Goal: Check status: Check status

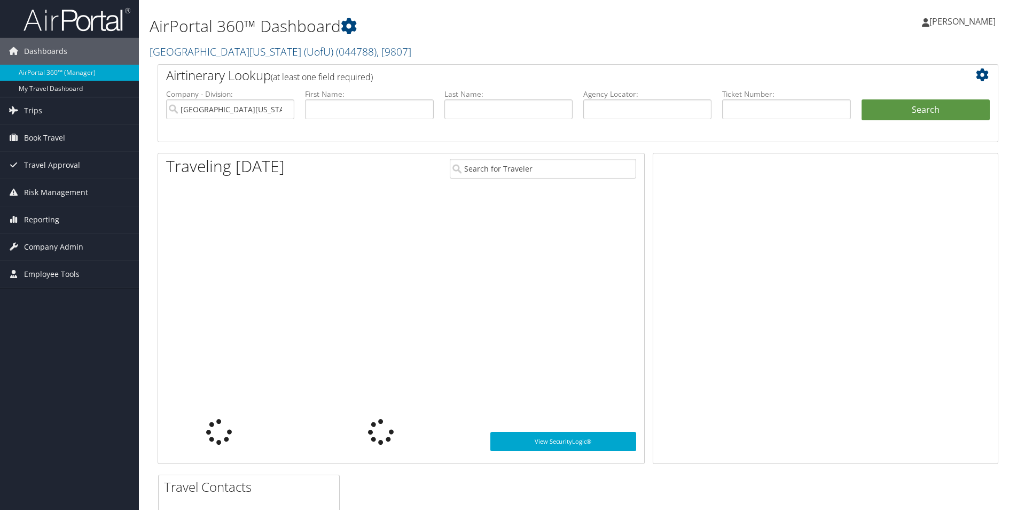
click at [746, 111] on input "text" at bounding box center [786, 109] width 128 height 20
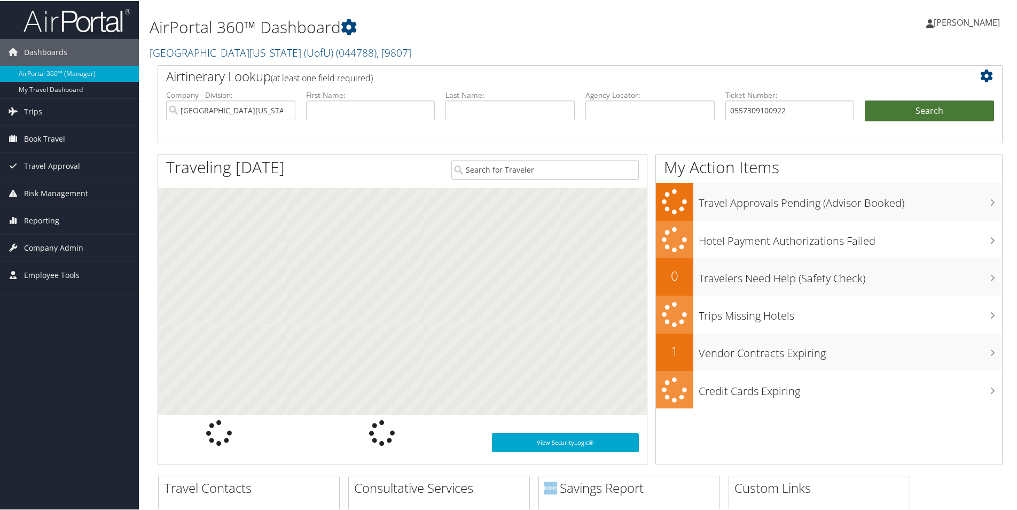
type input "0557309100922"
click at [937, 100] on button "Search" at bounding box center [929, 109] width 129 height 21
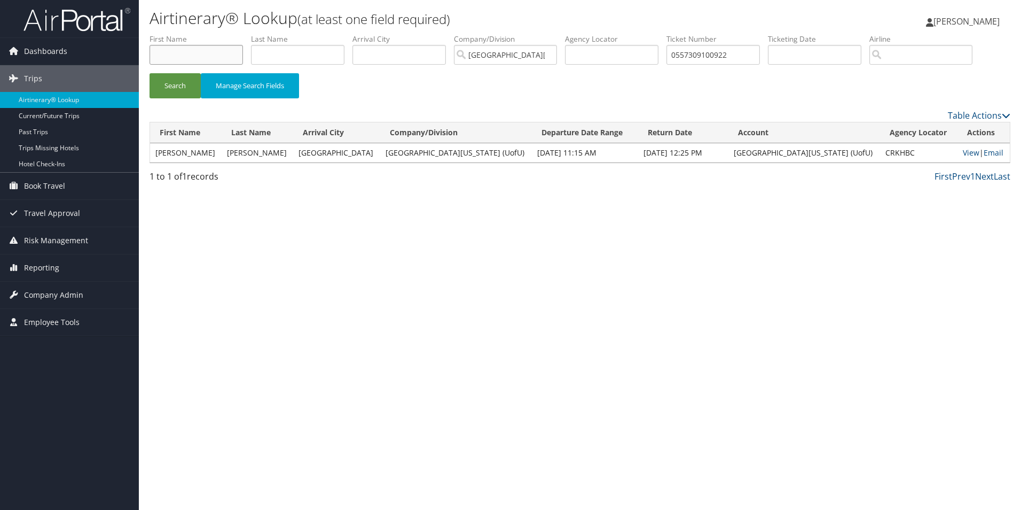
click at [178, 51] on input "text" at bounding box center [196, 55] width 93 height 20
type input "nicholas"
type input "salter"
drag, startPoint x: 755, startPoint y: 48, endPoint x: 501, endPoint y: 45, distance: 253.7
click at [501, 34] on ul "First Name nicholas Last Name salter Departure City Arrival City Company/Divisi…" at bounding box center [580, 34] width 861 height 0
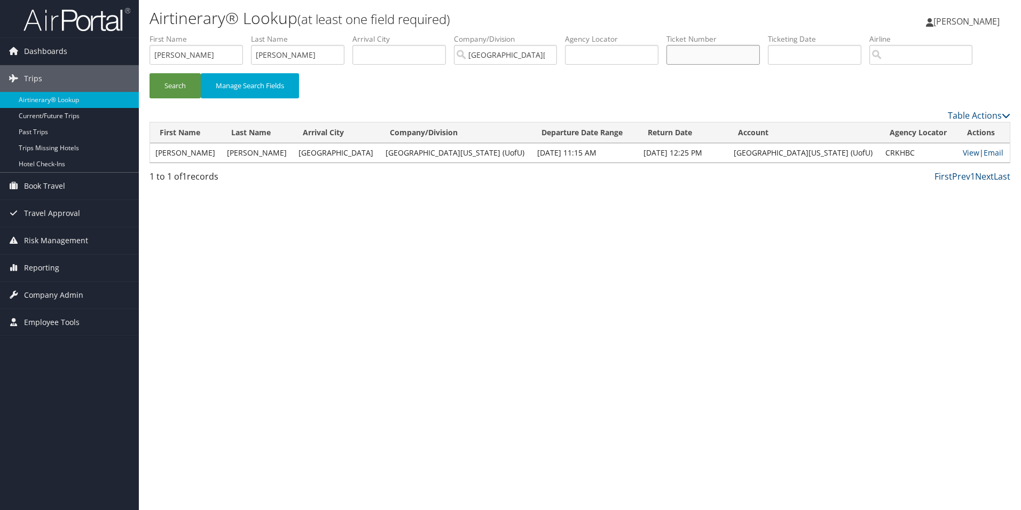
click at [150, 73] on button "Search" at bounding box center [175, 85] width 51 height 25
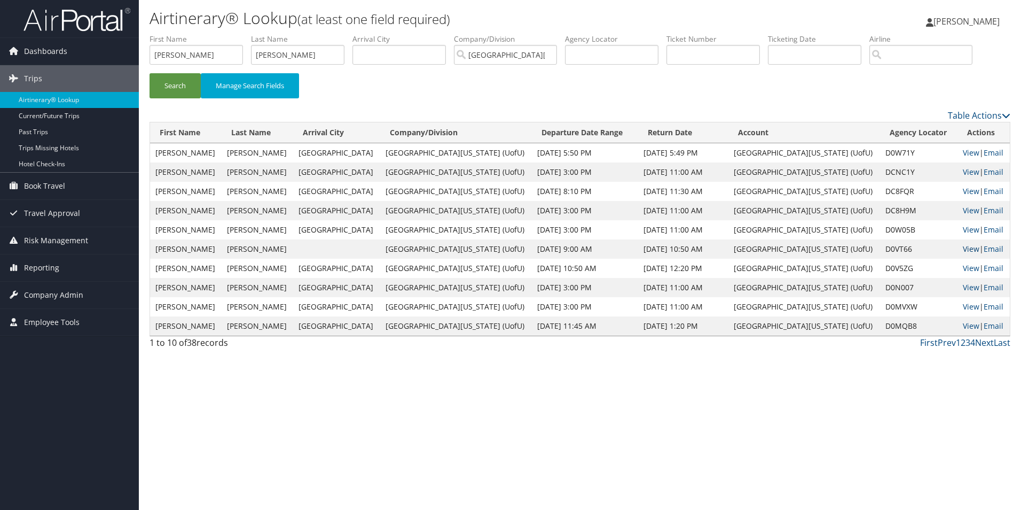
click at [963, 248] on link "View" at bounding box center [971, 249] width 17 height 10
drag, startPoint x: 324, startPoint y: 58, endPoint x: 223, endPoint y: 58, distance: 101.0
click at [223, 34] on ul "First Name nicholas Last Name salter Departure City Arrival City Company/Divisi…" at bounding box center [580, 34] width 861 height 0
drag, startPoint x: 204, startPoint y: 49, endPoint x: 104, endPoint y: 49, distance: 99.9
click at [104, 49] on div "Dashboards AirPortal 360™ (Manager) My Travel Dashboard Trips Airtinerary® Look…" at bounding box center [510, 255] width 1021 height 510
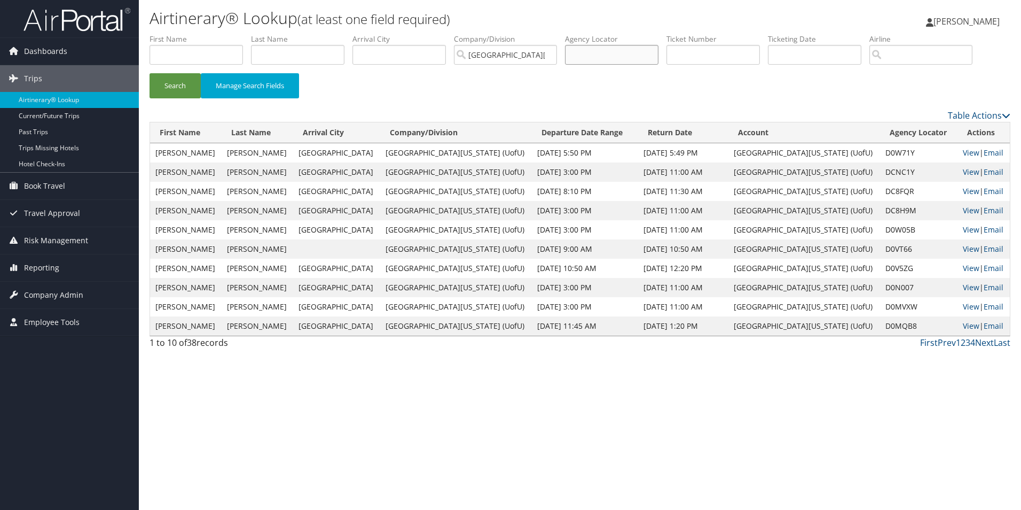
click at [629, 50] on input "text" at bounding box center [611, 55] width 93 height 20
click at [150, 73] on button "Search" at bounding box center [175, 85] width 51 height 25
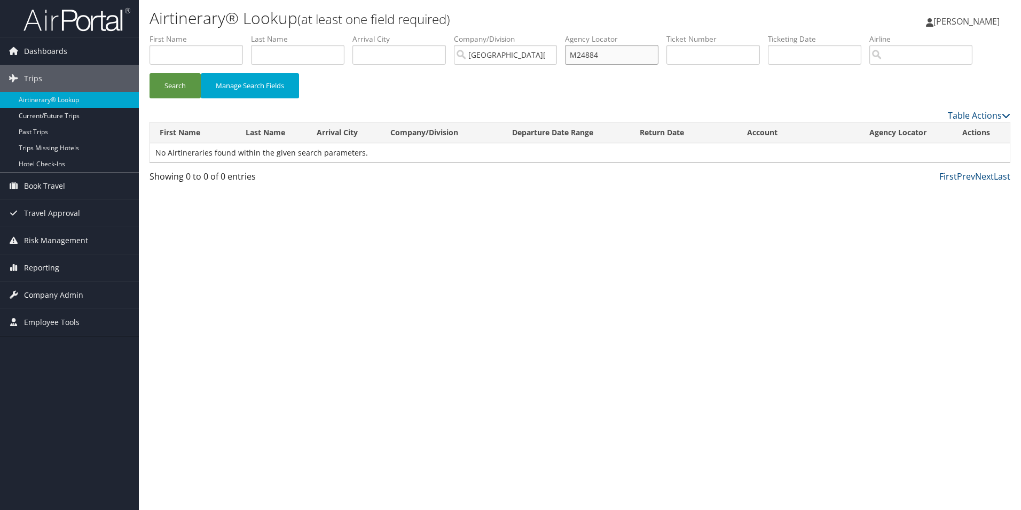
drag, startPoint x: 601, startPoint y: 52, endPoint x: 517, endPoint y: 48, distance: 85.1
click at [517, 34] on ul "First Name Last Name Departure City Arrival City Company/Division University Of…" at bounding box center [580, 34] width 861 height 0
type input "4"
click at [72, 160] on link "Hotel Check-ins" at bounding box center [69, 164] width 139 height 16
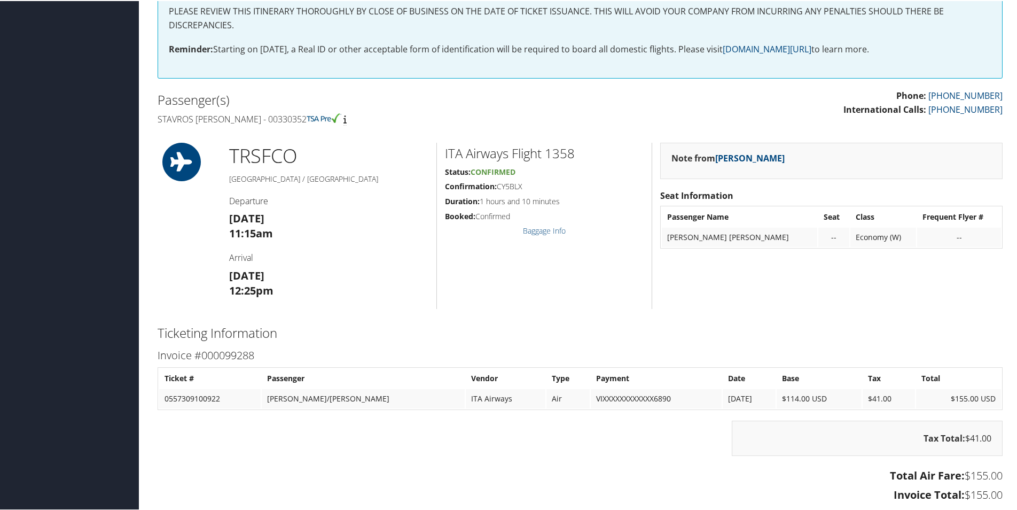
scroll to position [518, 0]
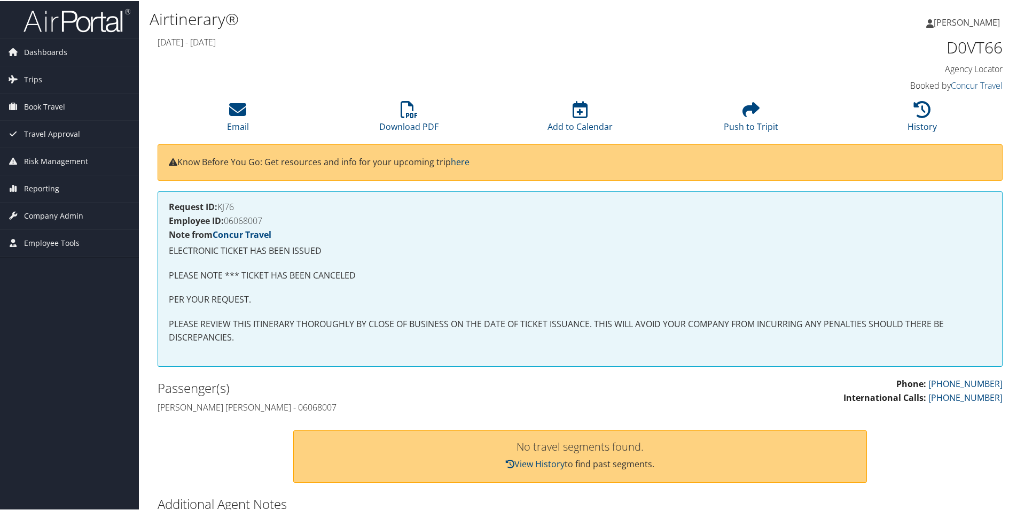
click at [279, 407] on h4 "Nicholas robert Salter - 06068007" at bounding box center [365, 406] width 415 height 12
copy h4 "06068007"
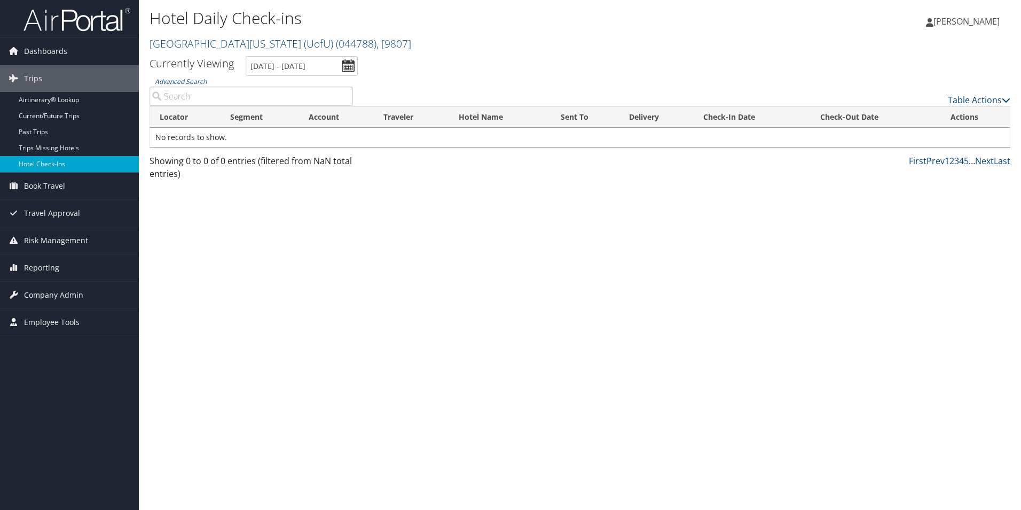
click at [228, 97] on input "Advanced Search" at bounding box center [252, 96] width 204 height 19
click at [345, 65] on input "9/30/2025 - 9/30/2025" at bounding box center [302, 66] width 112 height 20
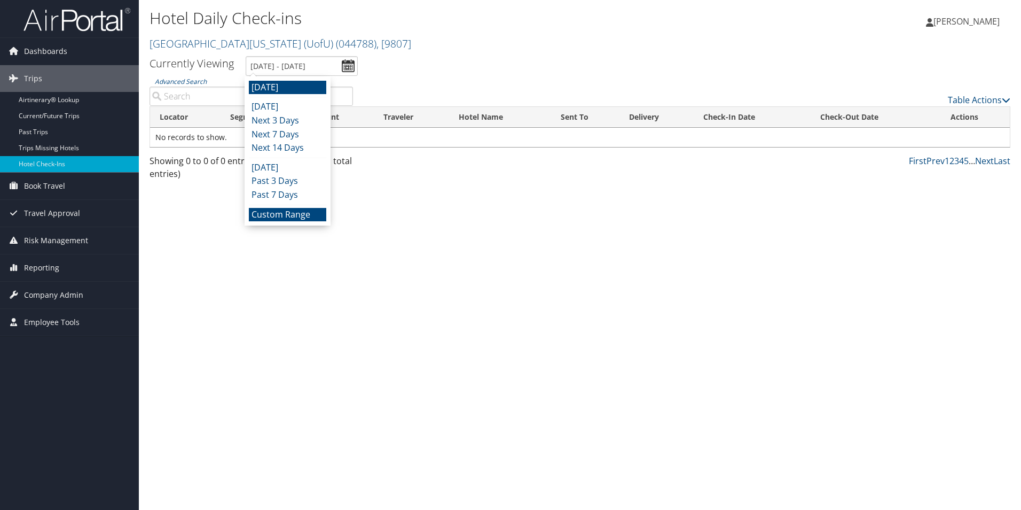
click at [293, 218] on li "Custom Range" at bounding box center [287, 215] width 77 height 14
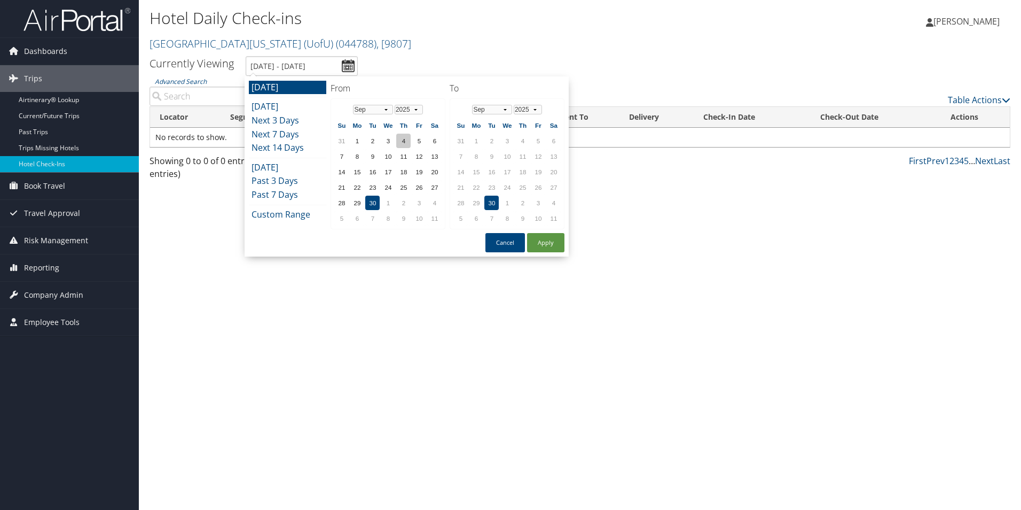
click at [401, 140] on td "4" at bounding box center [403, 141] width 14 height 14
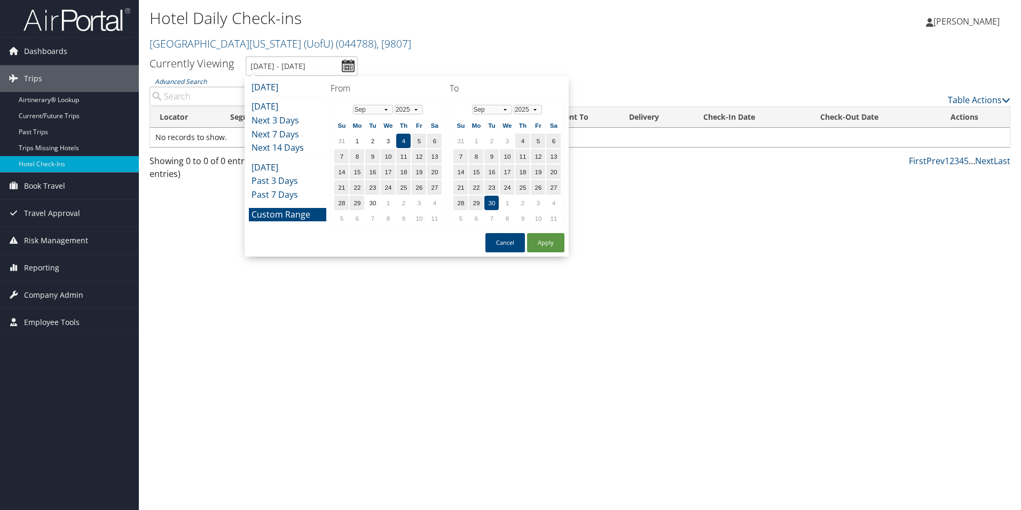
click at [402, 142] on td "4" at bounding box center [403, 141] width 14 height 14
click at [407, 140] on td "4" at bounding box center [403, 141] width 14 height 14
click at [404, 138] on td "4" at bounding box center [403, 141] width 14 height 14
click at [504, 244] on button "Cancel" at bounding box center [506, 242] width 40 height 19
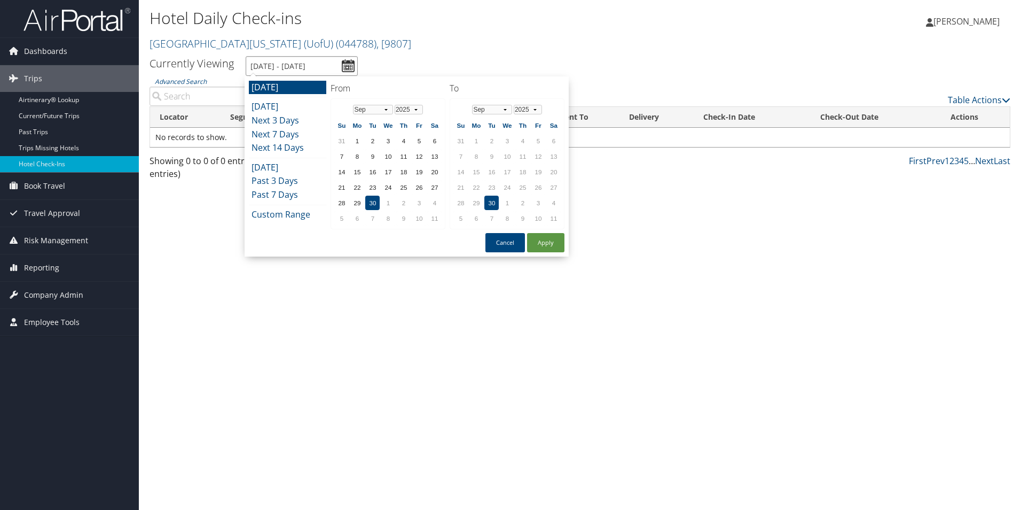
click at [260, 64] on input "9/30/2025 - 9/30/2025" at bounding box center [302, 66] width 112 height 20
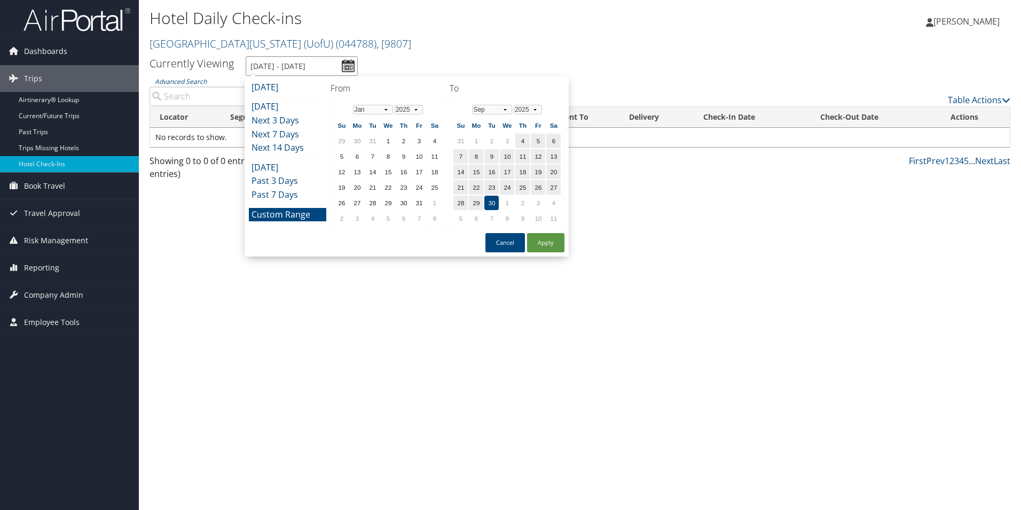
click at [303, 65] on input "9/30/2025 - 9/30/2025" at bounding box center [302, 66] width 112 height 20
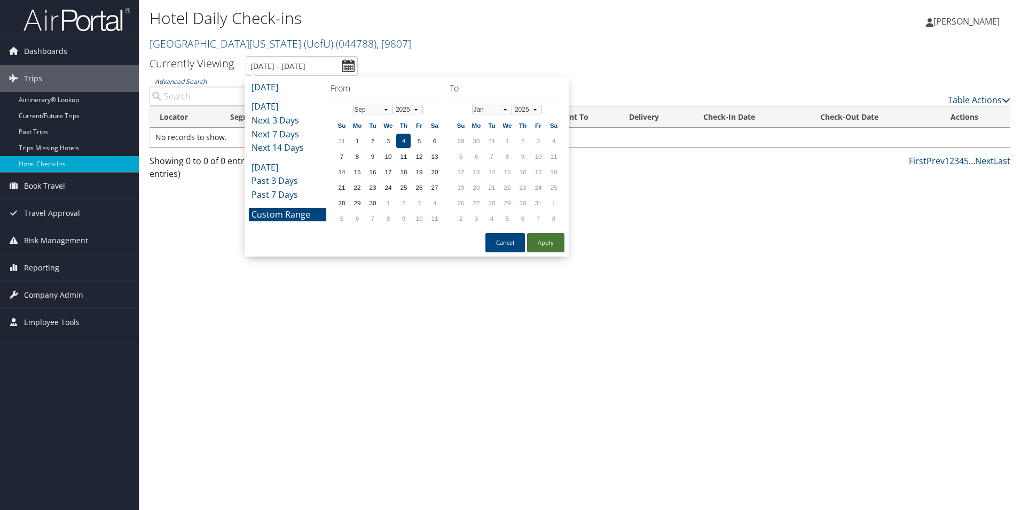
click at [543, 245] on button "Apply" at bounding box center [545, 242] width 37 height 19
type input "9/4/2025 - 9/4/2025"
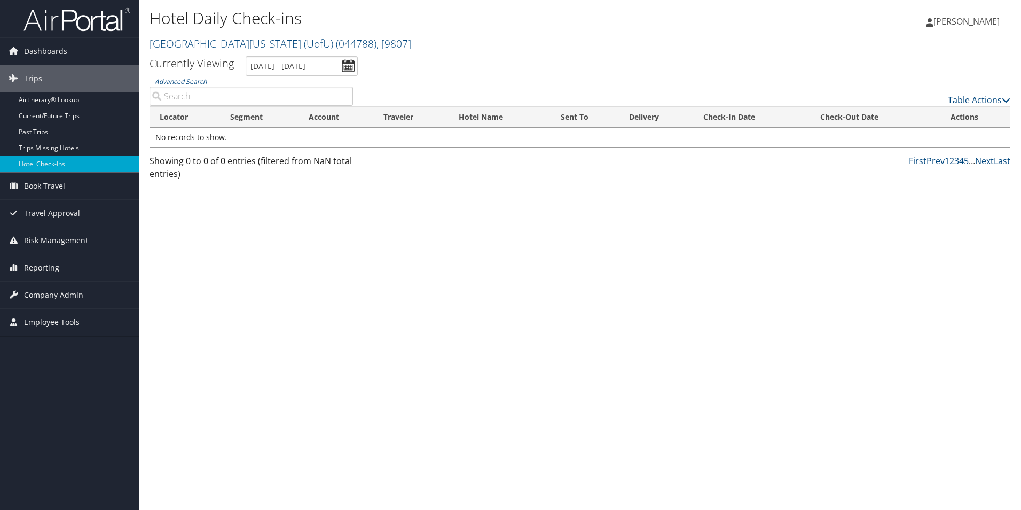
click at [246, 100] on input "Advanced Search" at bounding box center [252, 96] width 204 height 19
click at [249, 98] on input "Advanced Search" at bounding box center [252, 96] width 204 height 19
click at [56, 51] on span "Dashboards" at bounding box center [45, 51] width 43 height 27
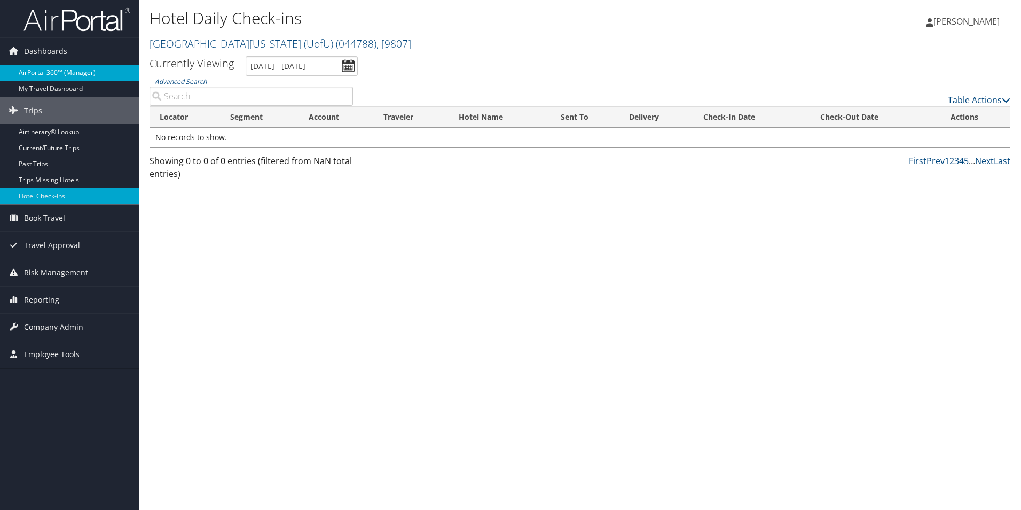
click at [61, 72] on link "AirPortal 360™ (Manager)" at bounding box center [69, 73] width 139 height 16
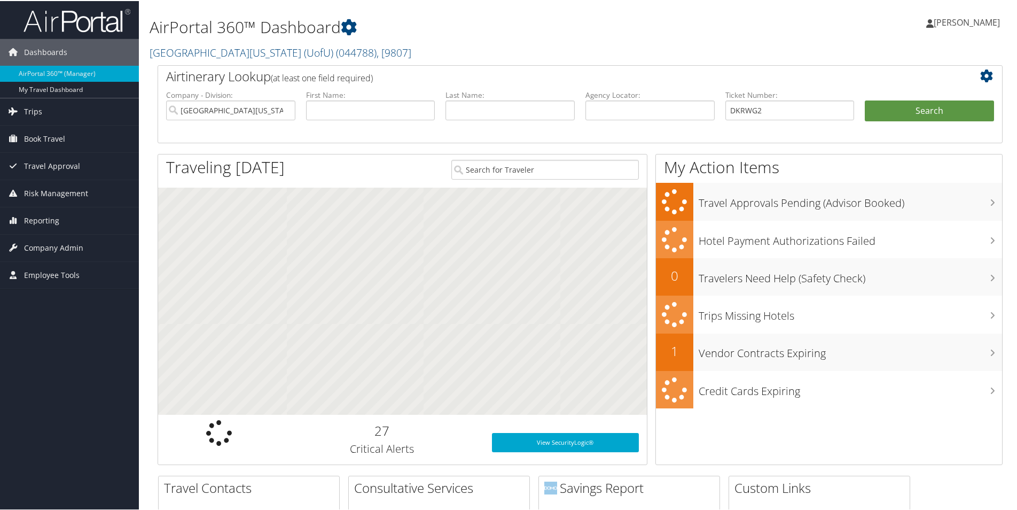
type input "DKRWG2"
click at [650, 108] on input "text" at bounding box center [649, 109] width 129 height 20
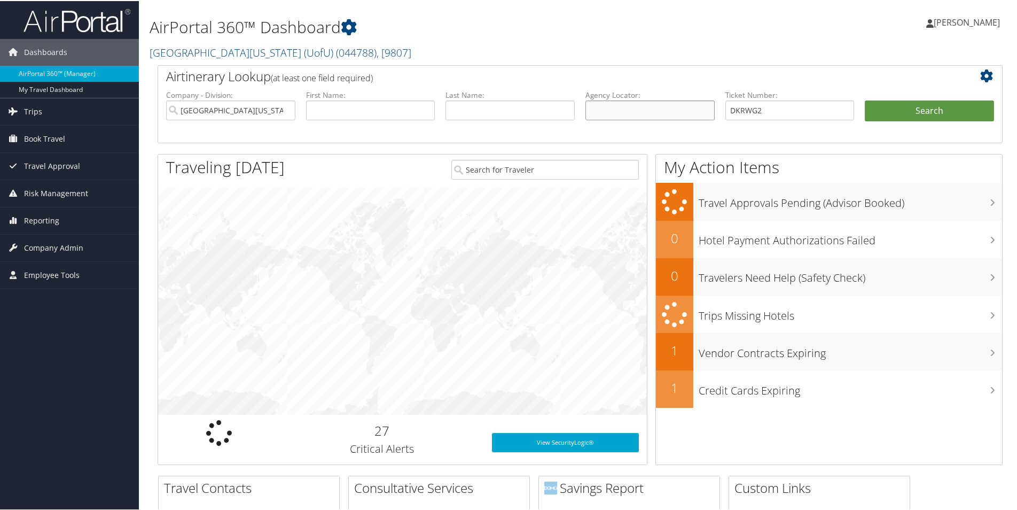
paste input "DKRWG2"
type input "DKRWG2"
drag, startPoint x: 793, startPoint y: 110, endPoint x: 631, endPoint y: 106, distance: 161.4
click at [628, 110] on ul "Company - Division: University Of Utah (UofU) First Name: Last Name: Agency Loc…" at bounding box center [580, 115] width 839 height 53
click at [865, 99] on button "Search" at bounding box center [929, 109] width 129 height 21
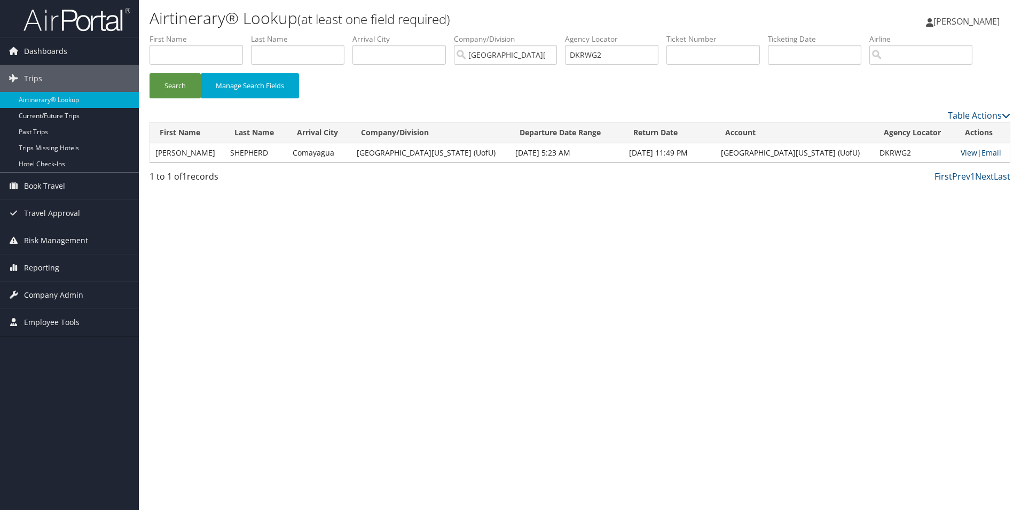
click at [961, 154] on link "View" at bounding box center [969, 152] width 17 height 10
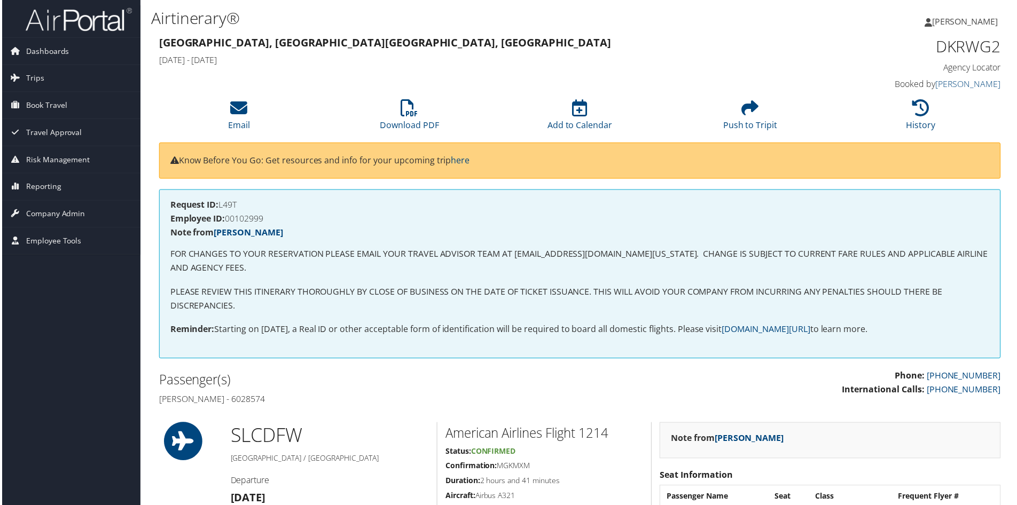
click at [238, 219] on h4 "Employee ID: 00102999" at bounding box center [580, 219] width 823 height 9
copy h4 "00102999"
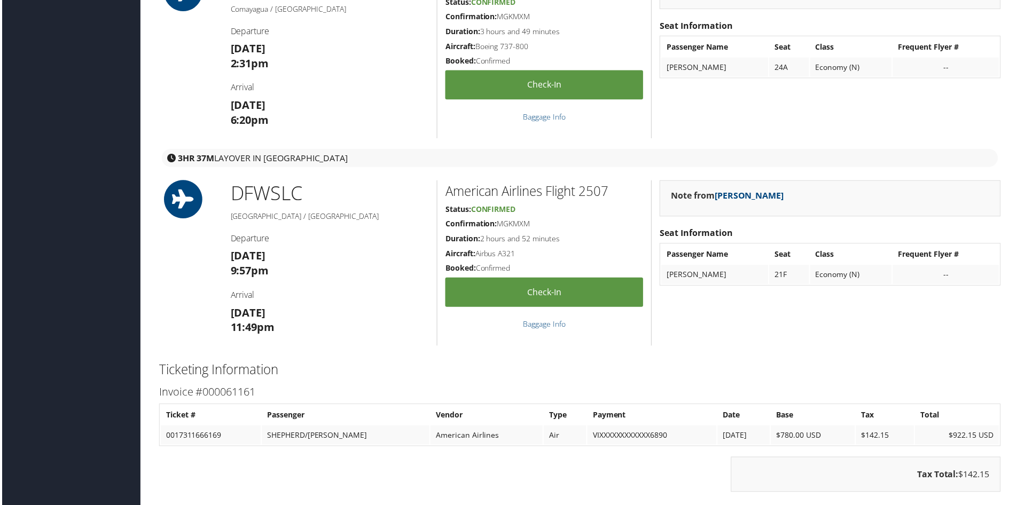
scroll to position [1068, 0]
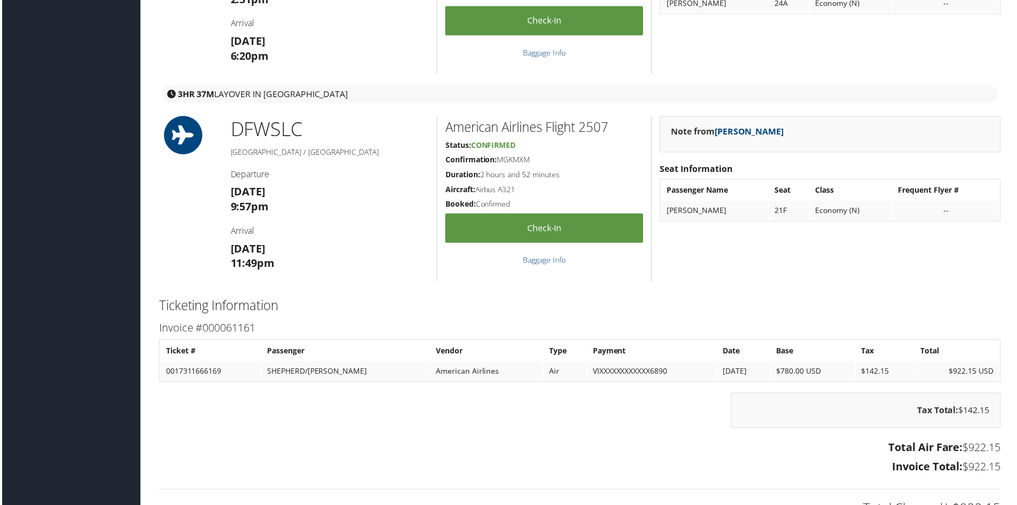
click at [190, 372] on td "0017311666169" at bounding box center [209, 372] width 100 height 19
copy td "0017311666169"
